Goal: Information Seeking & Learning: Understand process/instructions

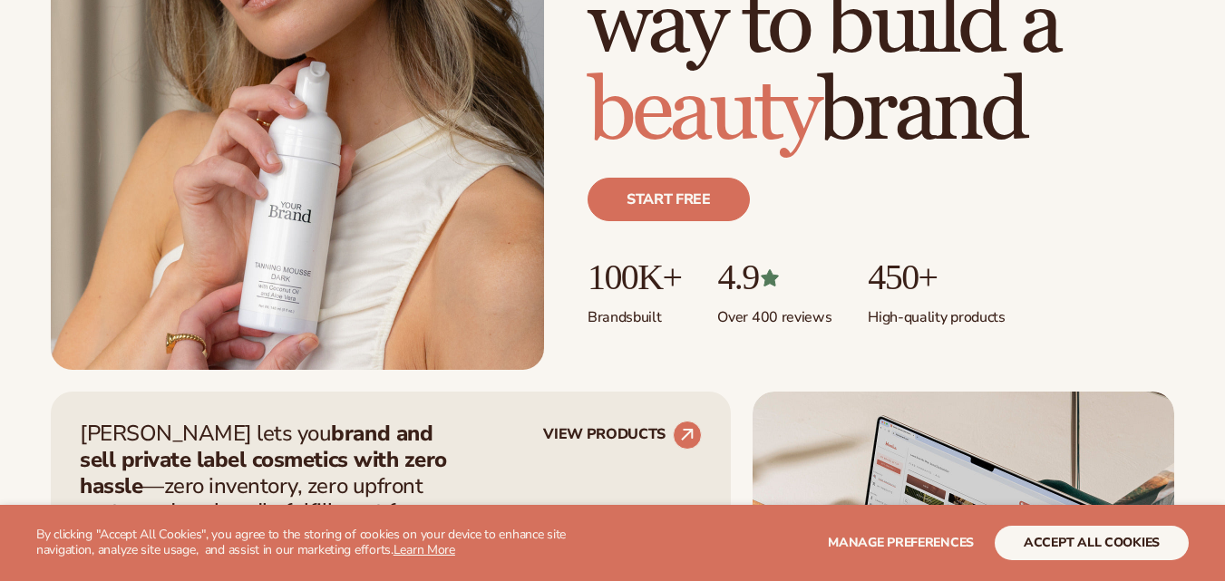
scroll to position [363, 0]
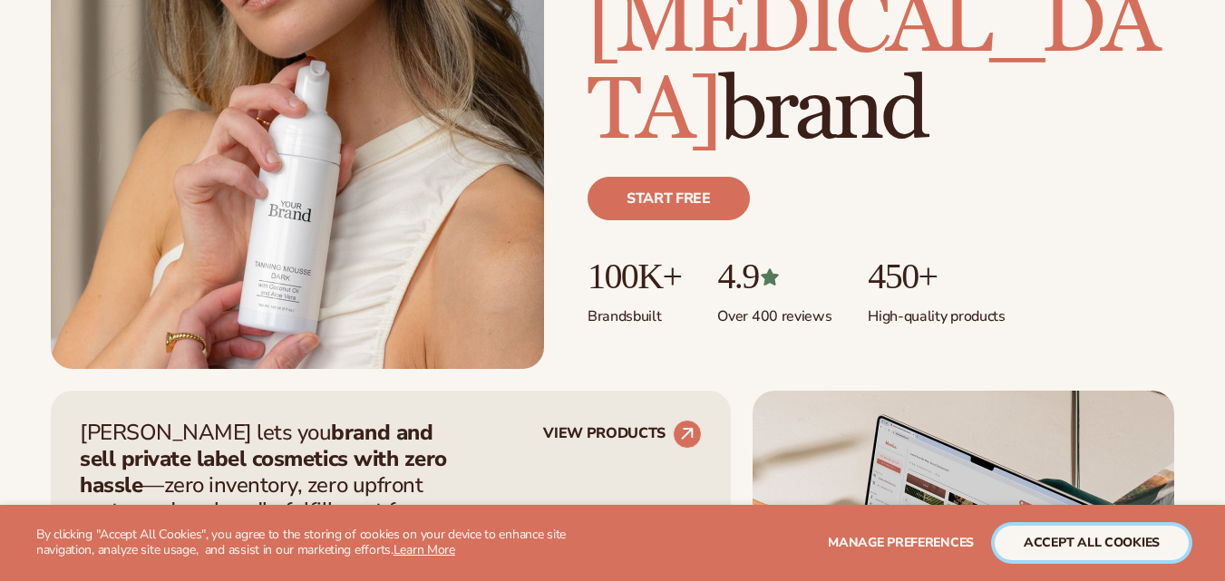
click at [1062, 539] on button "accept all cookies" at bounding box center [1092, 543] width 194 height 34
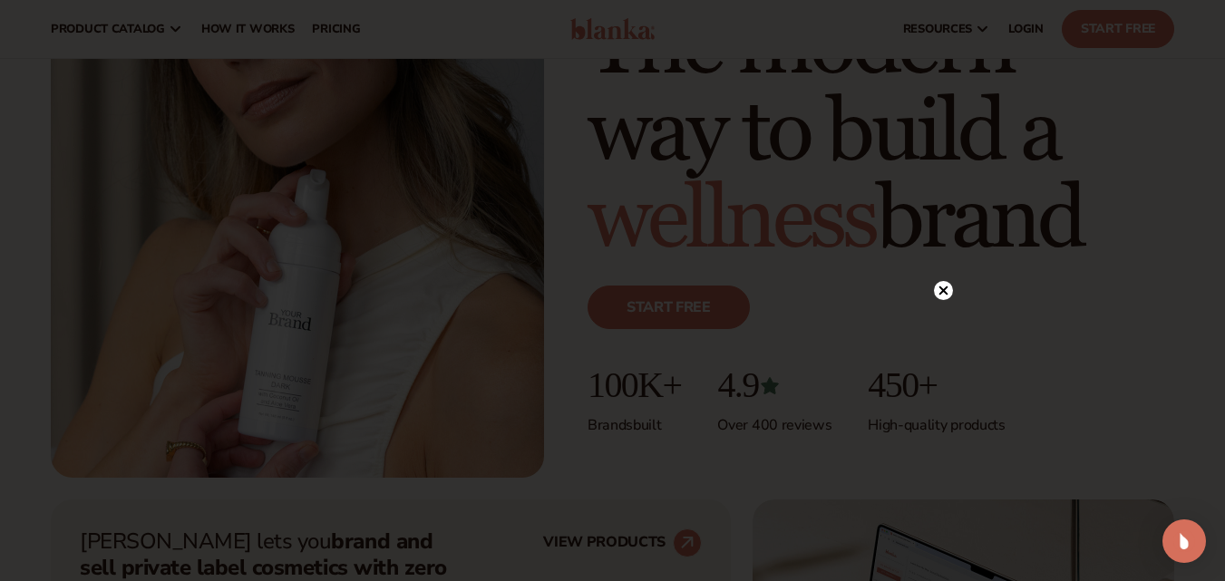
scroll to position [0, 0]
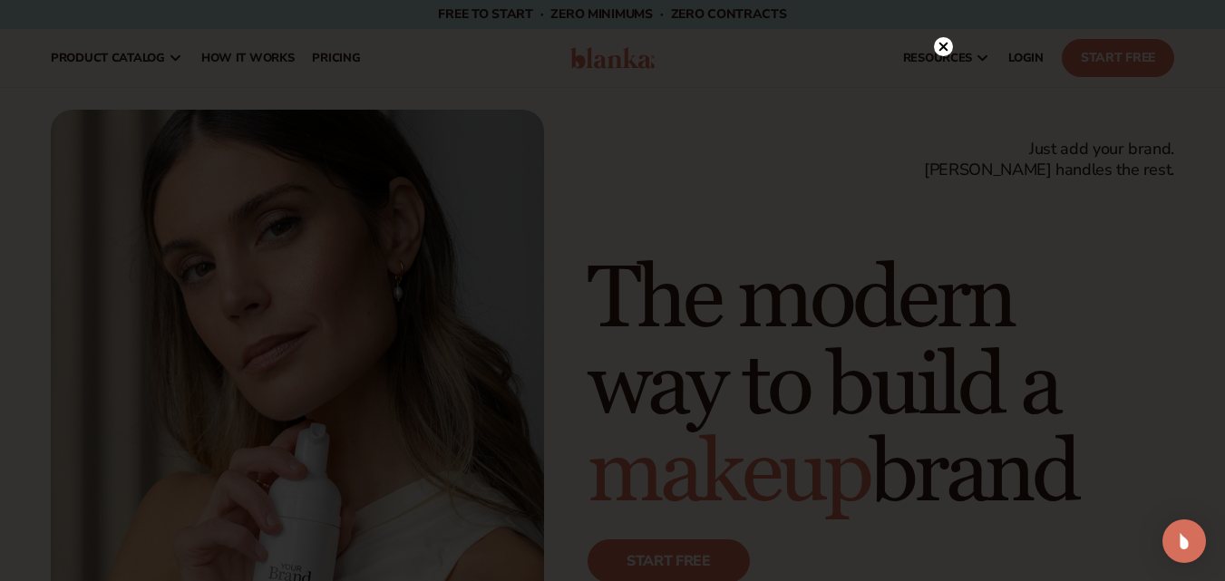
click at [943, 47] on icon at bounding box center [943, 47] width 9 height 9
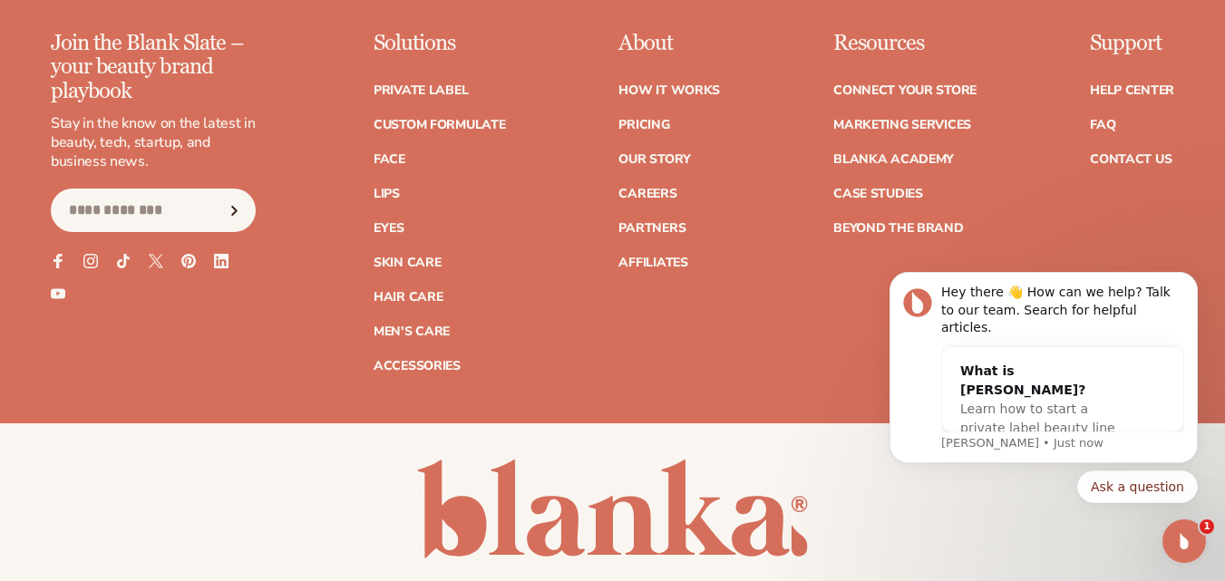
scroll to position [7249, 0]
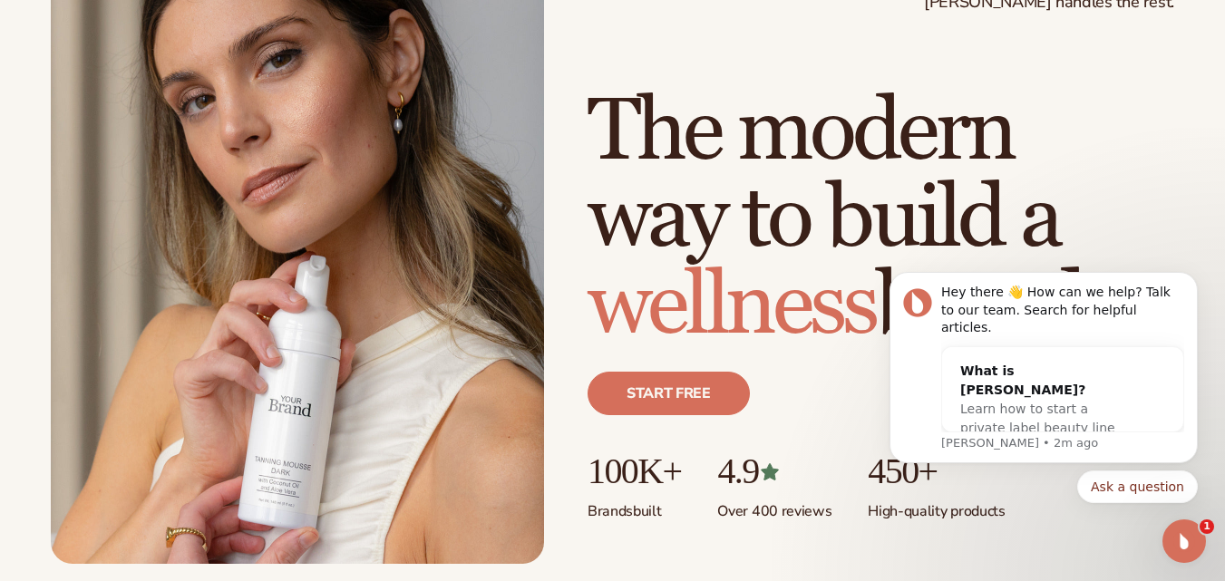
scroll to position [0, 0]
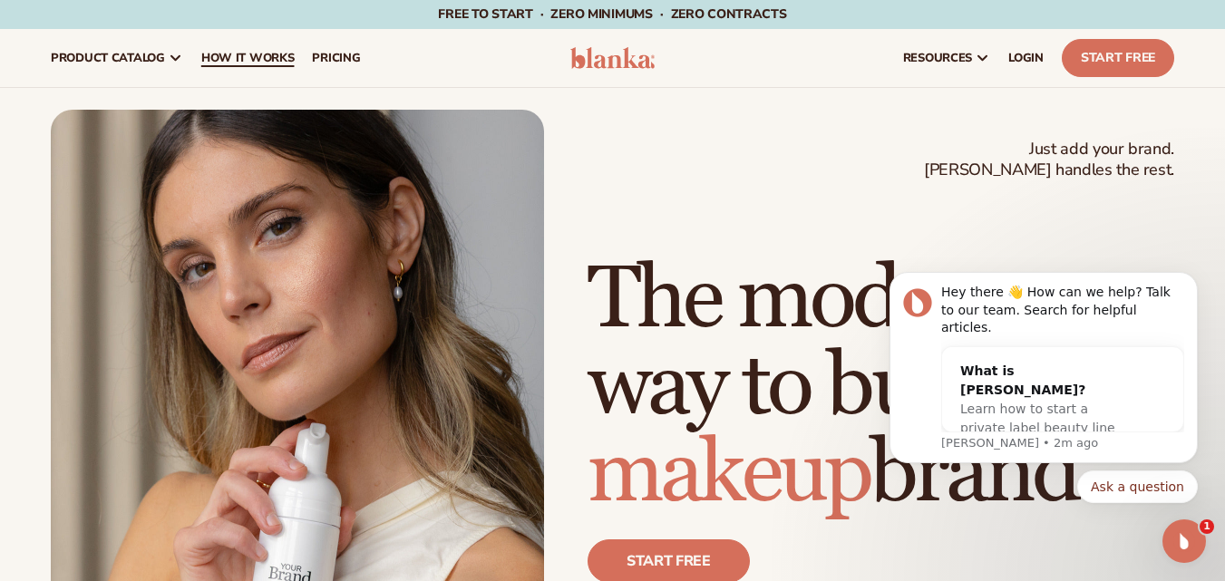
click at [232, 52] on span "How It Works" at bounding box center [247, 58] width 93 height 15
